Goal: Entertainment & Leisure: Consume media (video, audio)

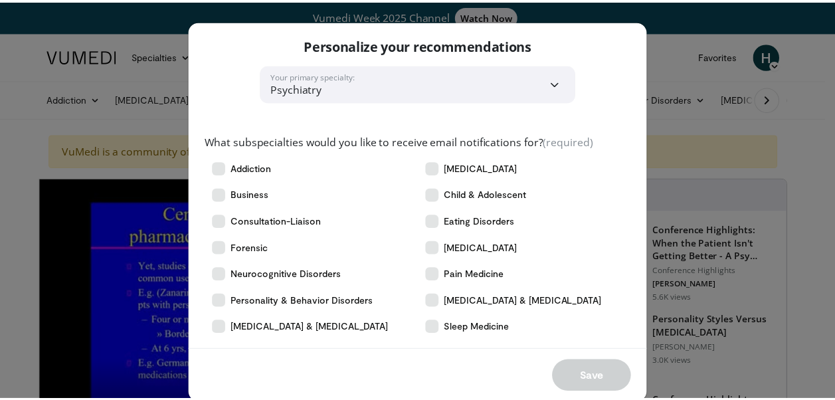
scroll to position [23, 0]
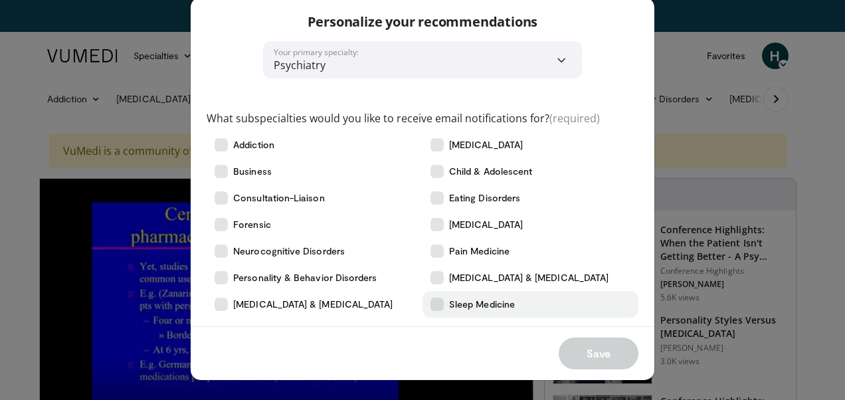
click at [476, 306] on span "Sleep Medicine" at bounding box center [482, 304] width 66 height 13
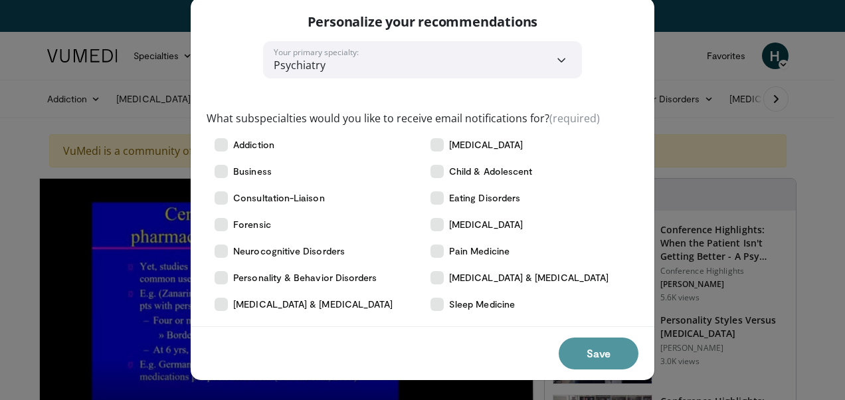
click at [605, 350] on button "Save" at bounding box center [599, 354] width 80 height 32
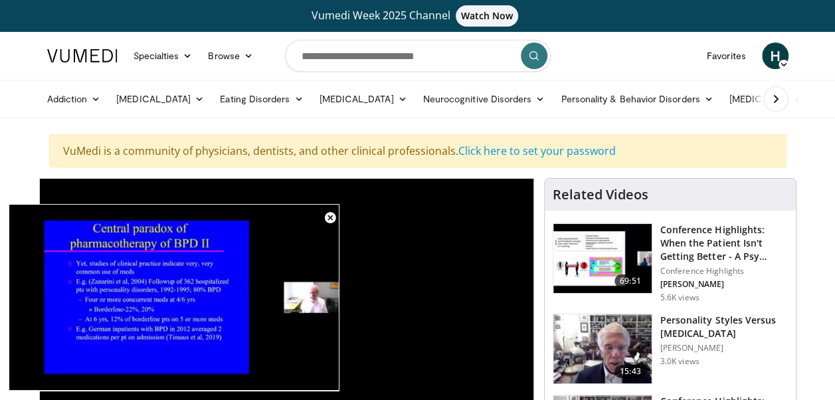
scroll to position [66, 0]
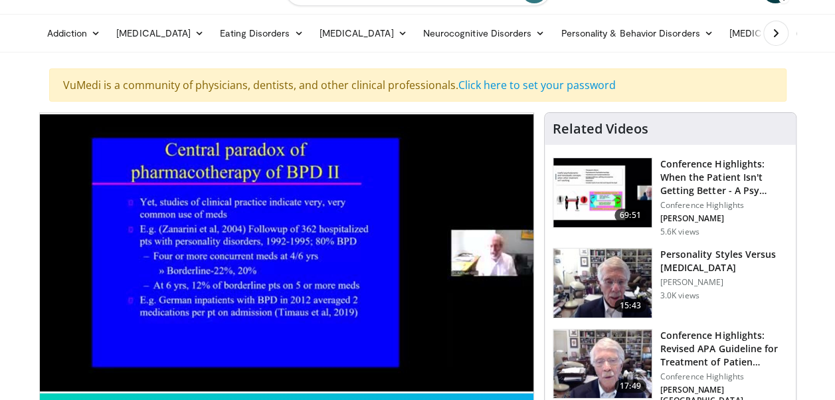
drag, startPoint x: 816, startPoint y: 260, endPoint x: 829, endPoint y: 330, distance: 71.7
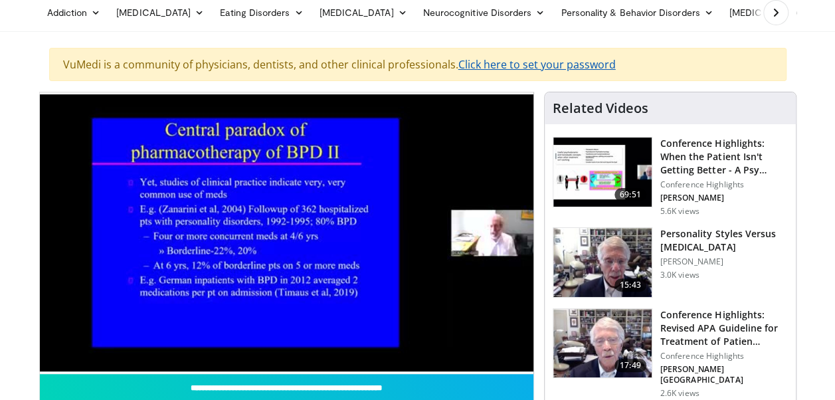
scroll to position [87, 0]
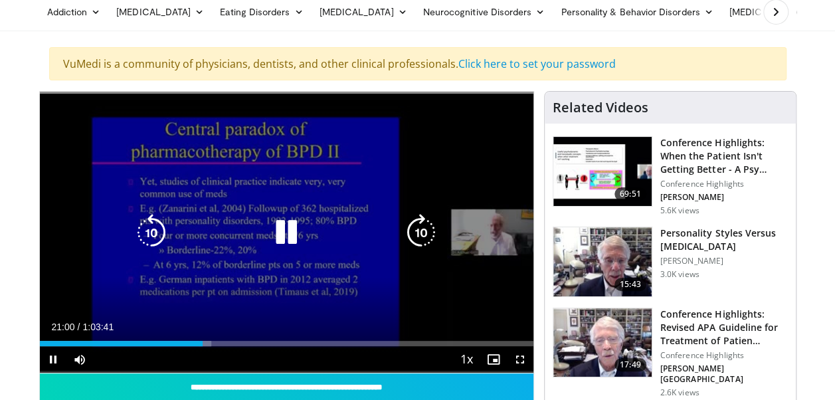
click at [280, 243] on icon "Video Player" at bounding box center [286, 232] width 37 height 37
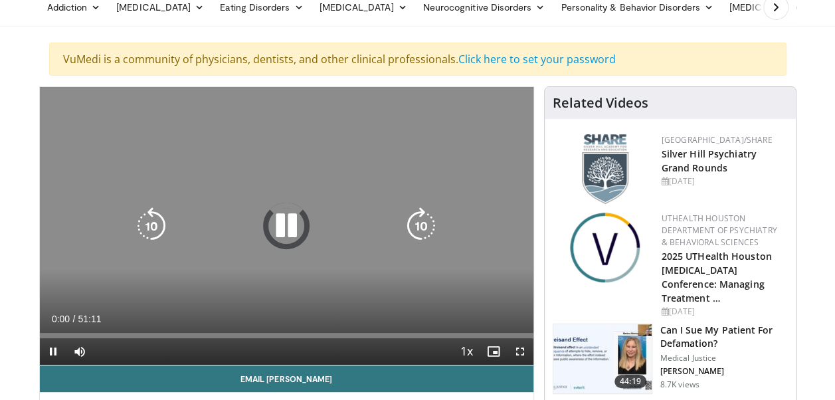
scroll to position [94, 0]
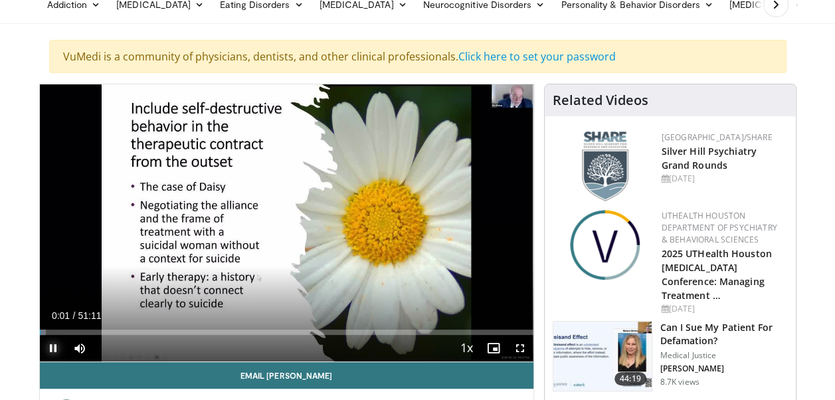
click at [54, 347] on span "Video Player" at bounding box center [53, 348] width 27 height 27
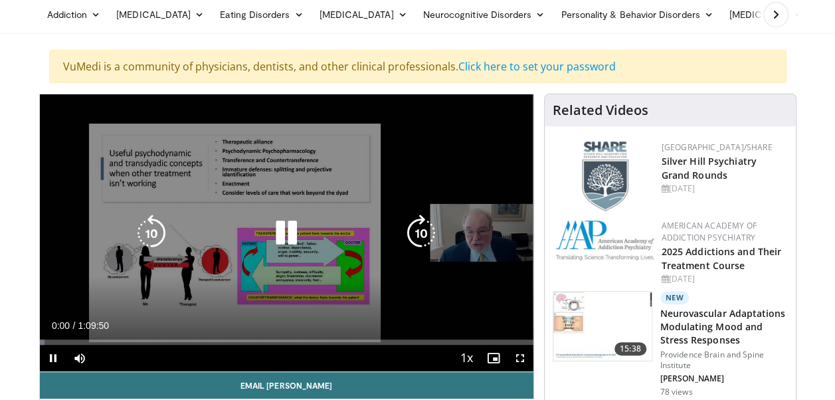
scroll to position [85, 0]
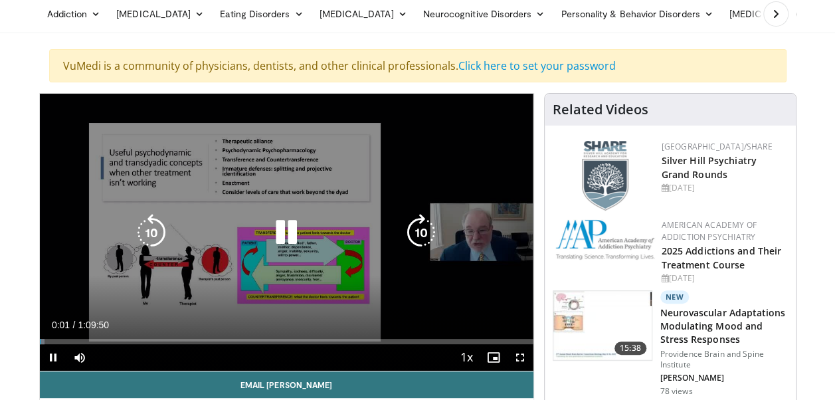
click at [267, 221] on div "Video Player" at bounding box center [286, 232] width 296 height 27
click at [286, 229] on icon "Video Player" at bounding box center [286, 232] width 37 height 37
